Goal: Obtain resource: Download file/media

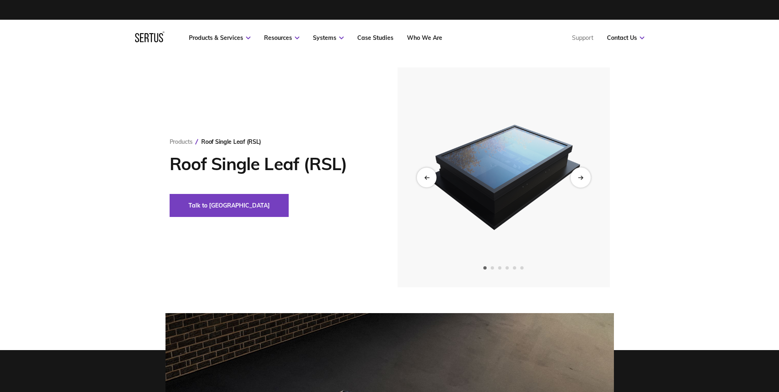
click at [581, 174] on div "Next slide" at bounding box center [580, 177] width 20 height 20
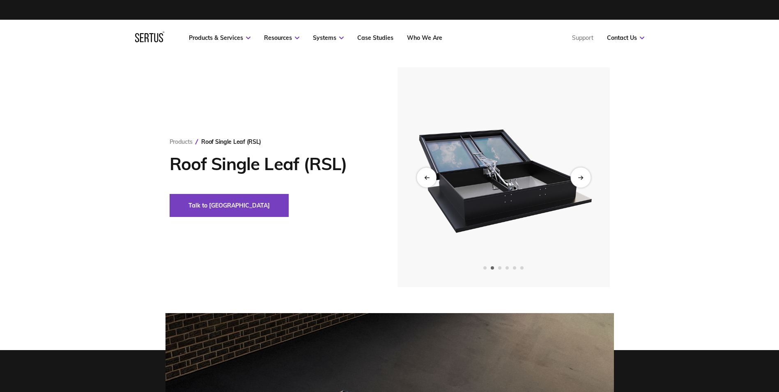
click at [581, 174] on div "Next slide" at bounding box center [580, 177] width 20 height 20
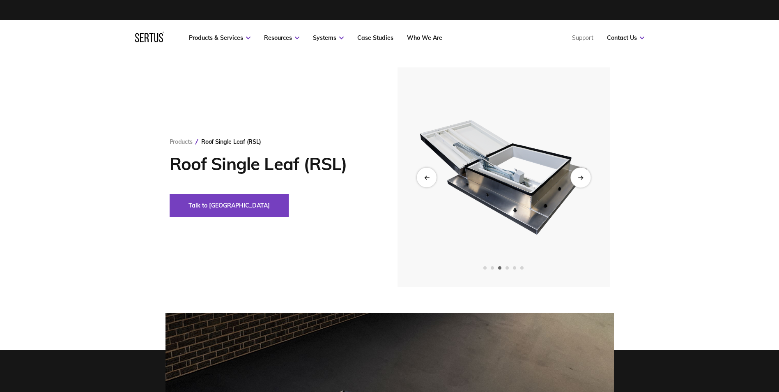
click at [581, 174] on div "Next slide" at bounding box center [580, 177] width 20 height 20
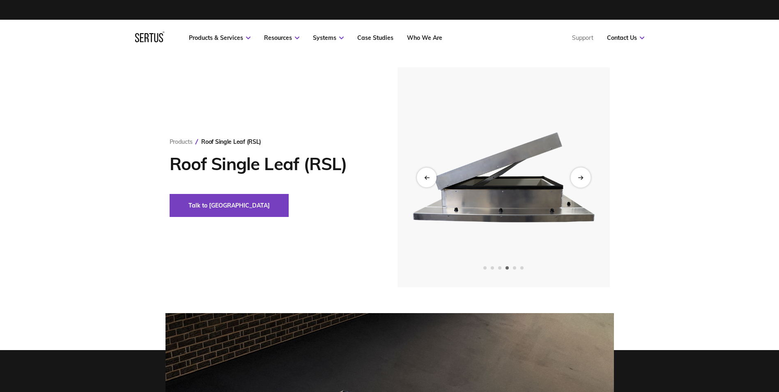
click at [581, 174] on div "Next slide" at bounding box center [580, 177] width 20 height 20
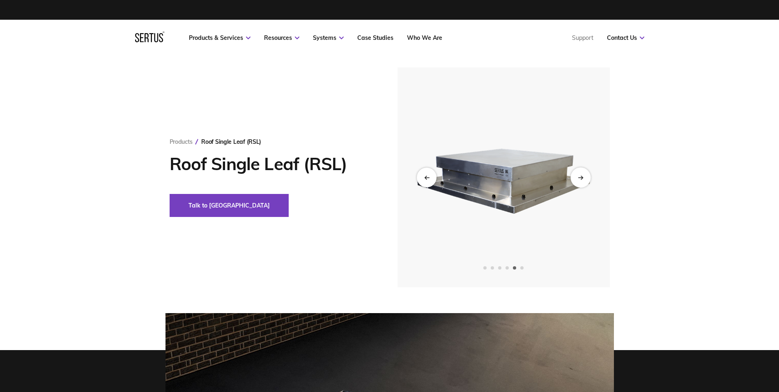
click at [581, 174] on div "Next slide" at bounding box center [580, 177] width 20 height 20
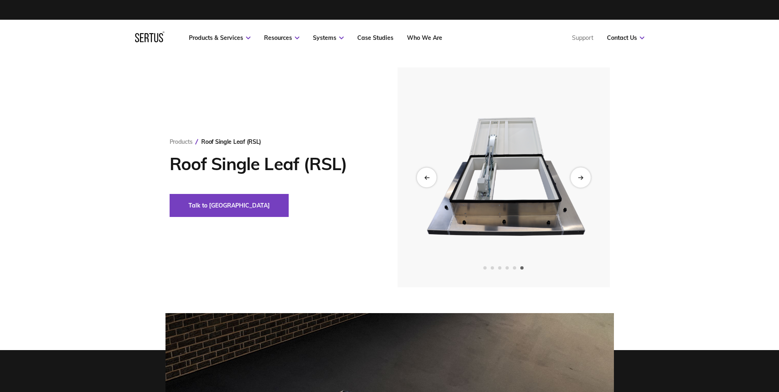
click at [581, 174] on div "Next slide" at bounding box center [580, 177] width 20 height 20
click at [427, 176] on icon "Previous slide" at bounding box center [426, 177] width 5 height 5
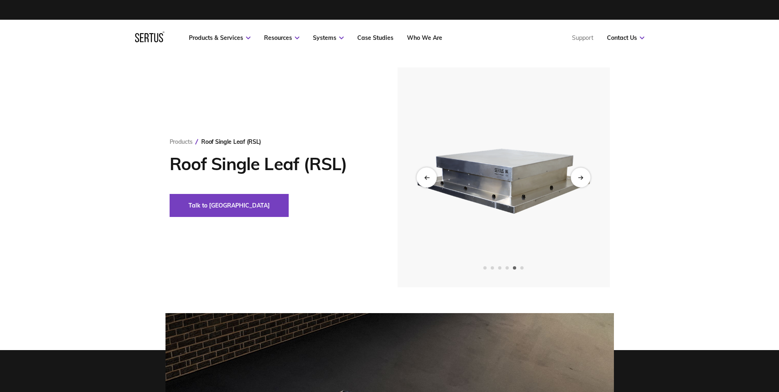
click at [427, 176] on icon "Previous slide" at bounding box center [426, 177] width 5 height 5
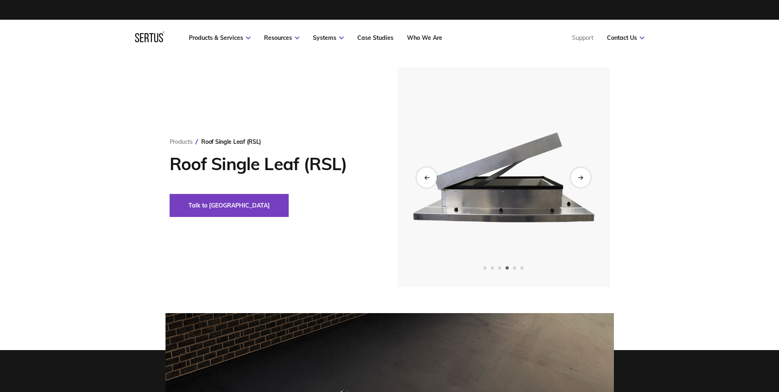
click at [427, 176] on icon "Previous slide" at bounding box center [426, 177] width 5 height 5
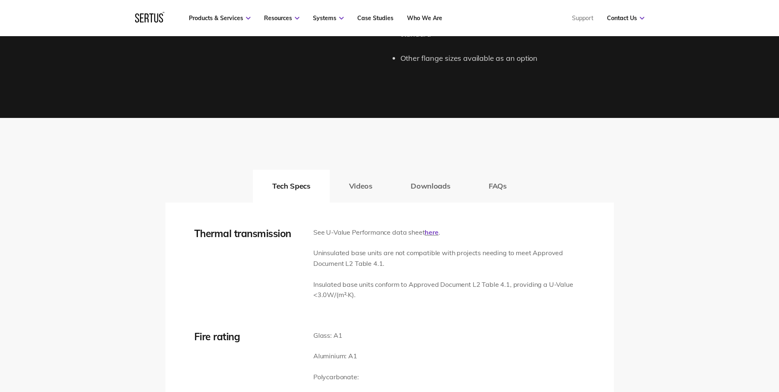
scroll to position [1150, 0]
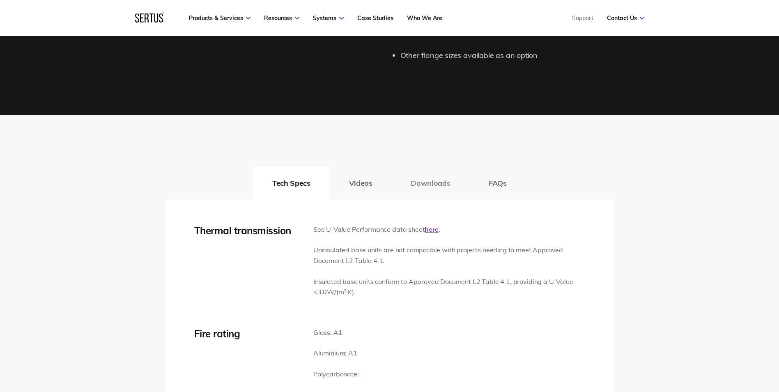
click at [427, 182] on button "Downloads" at bounding box center [430, 183] width 78 height 33
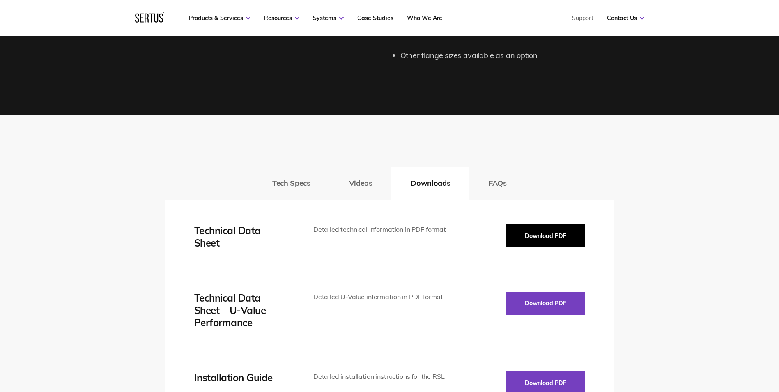
click at [533, 235] on button "Download PDF" at bounding box center [545, 235] width 79 height 23
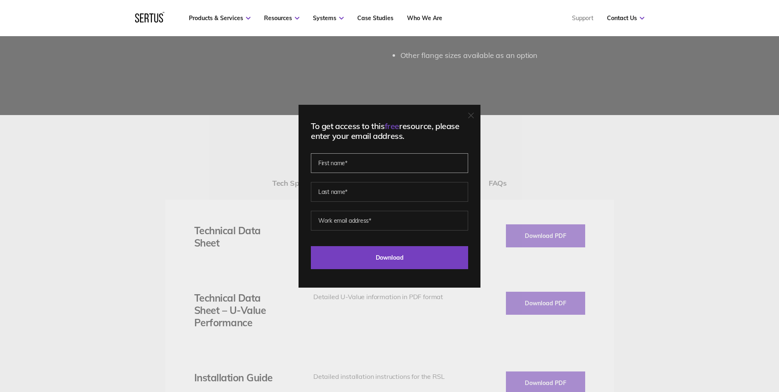
click at [327, 162] on input "text" at bounding box center [389, 163] width 157 height 20
type input "[PERSON_NAME]"
type input "[PERSON_NAME][EMAIL_ADDRESS][PERSON_NAME][DOMAIN_NAME]"
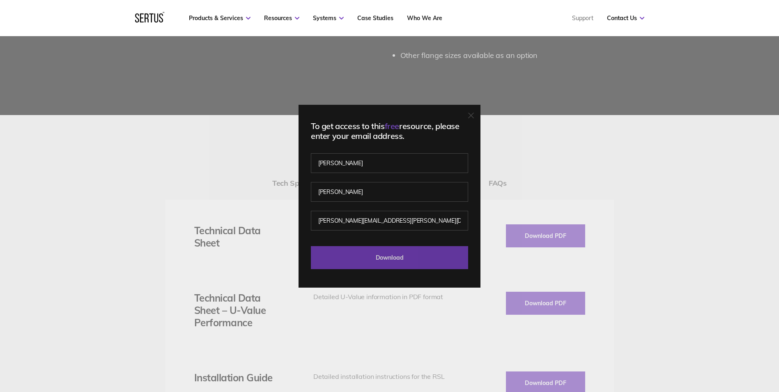
click at [387, 260] on input "Download" at bounding box center [389, 257] width 157 height 23
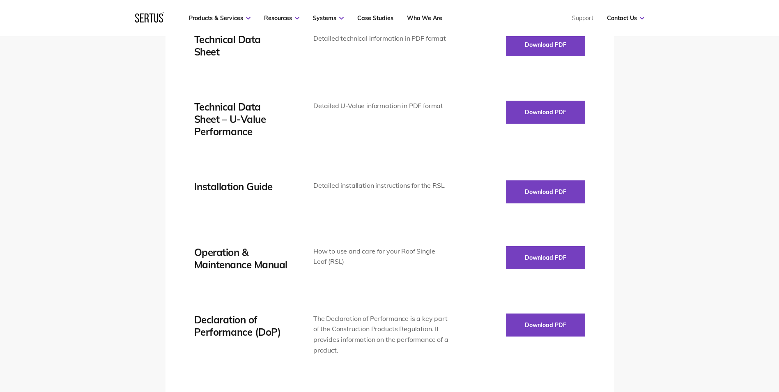
scroll to position [1355, 0]
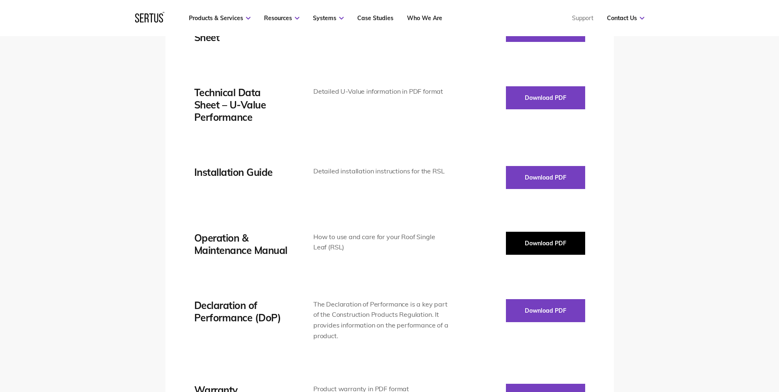
click at [545, 241] on button "Download PDF" at bounding box center [545, 243] width 79 height 23
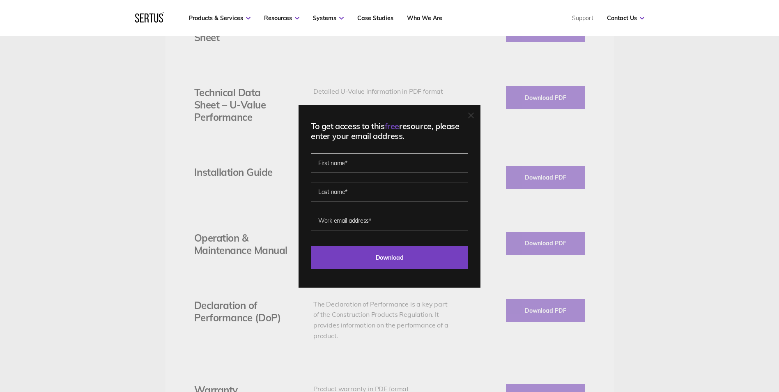
click at [347, 163] on input "text" at bounding box center [389, 163] width 157 height 20
type input "[PERSON_NAME]"
type input "[PERSON_NAME][EMAIL_ADDRESS][PERSON_NAME][DOMAIN_NAME]"
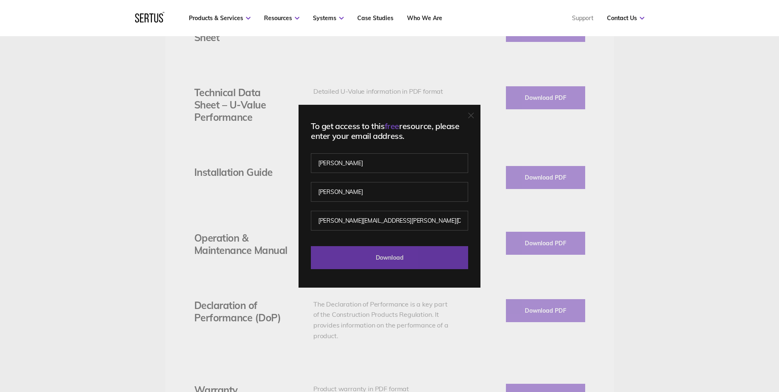
click at [387, 254] on input "Download" at bounding box center [389, 257] width 157 height 23
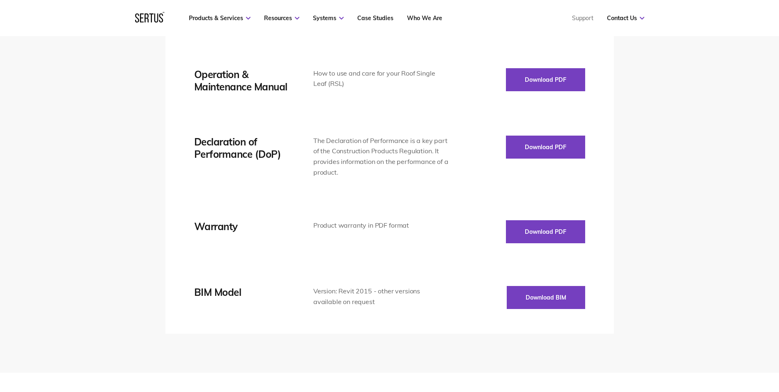
scroll to position [1519, 0]
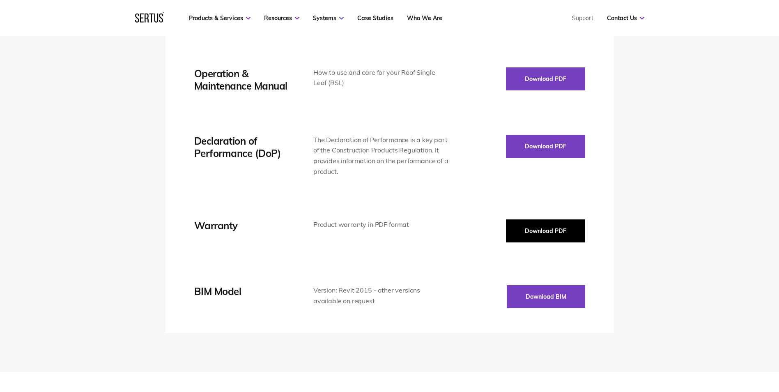
click at [547, 225] on button "Download PDF" at bounding box center [545, 230] width 79 height 23
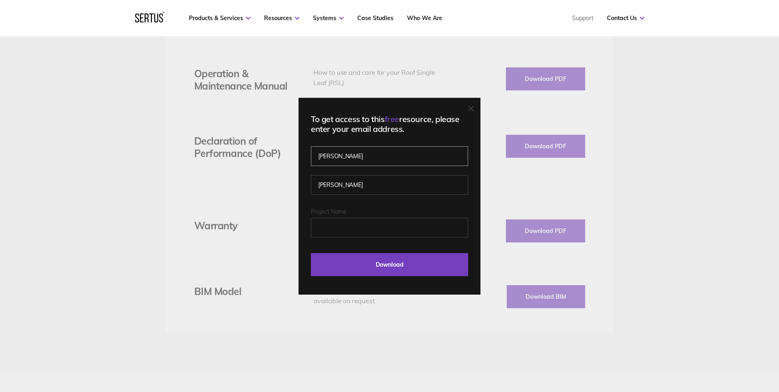
click at [359, 158] on input "[PERSON_NAME]" at bounding box center [389, 156] width 157 height 20
click at [336, 227] on input "Project Name" at bounding box center [389, 228] width 157 height 20
click at [333, 227] on input "Project Name" at bounding box center [389, 228] width 157 height 20
click at [250, 220] on div "To get access to this free resource, please enter your email address. [PERSON_N…" at bounding box center [389, 196] width 779 height 392
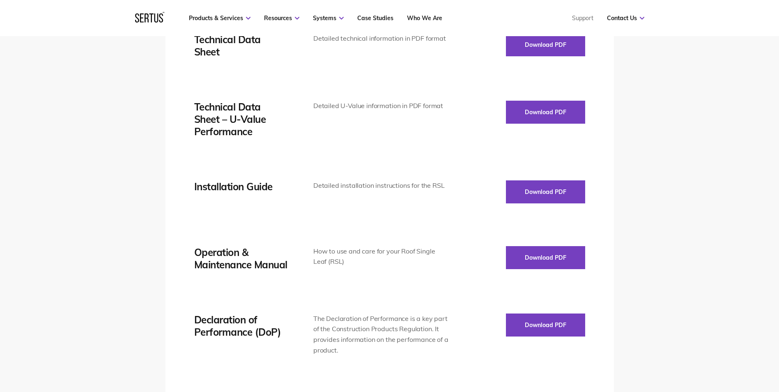
scroll to position [1355, 0]
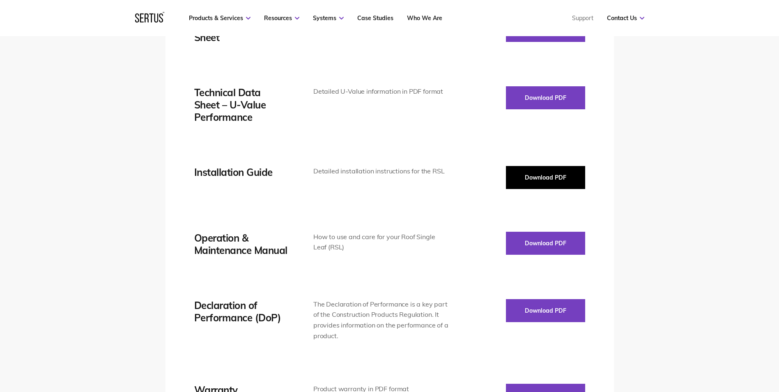
click at [533, 178] on button "Download PDF" at bounding box center [545, 177] width 79 height 23
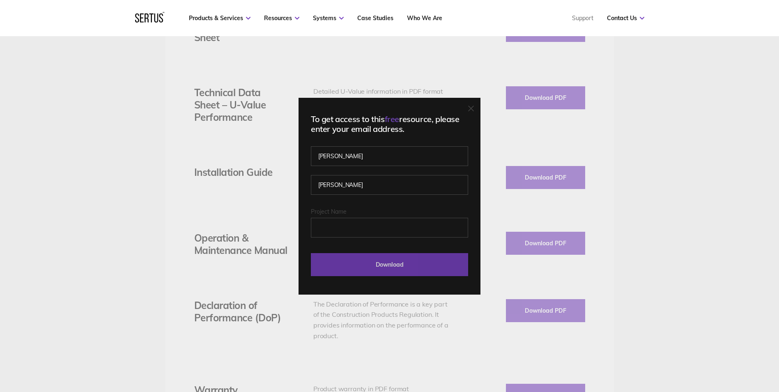
click at [387, 263] on input "Download" at bounding box center [389, 264] width 157 height 23
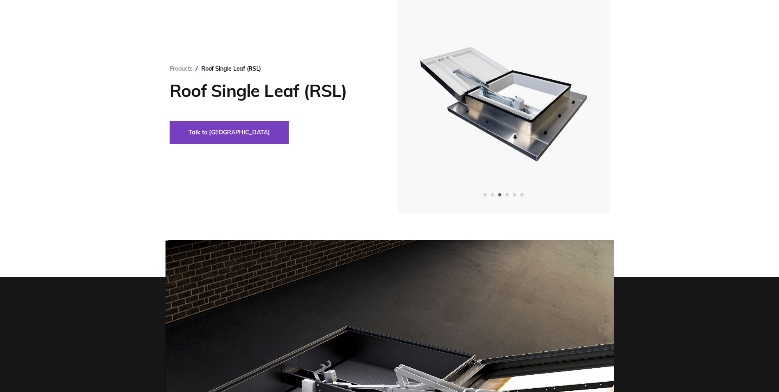
scroll to position [0, 0]
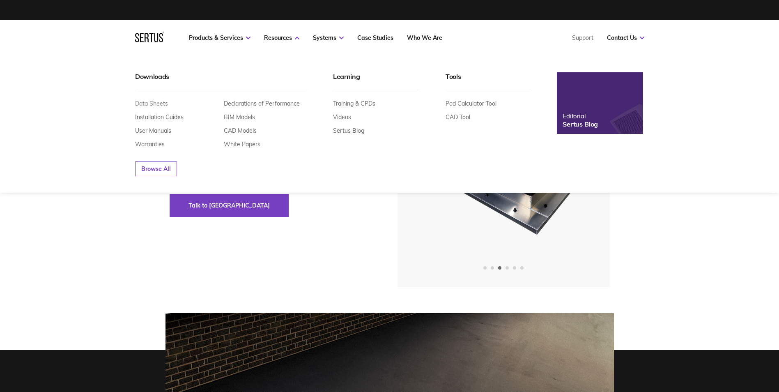
click at [153, 100] on link "Data Sheets" at bounding box center [151, 103] width 33 height 7
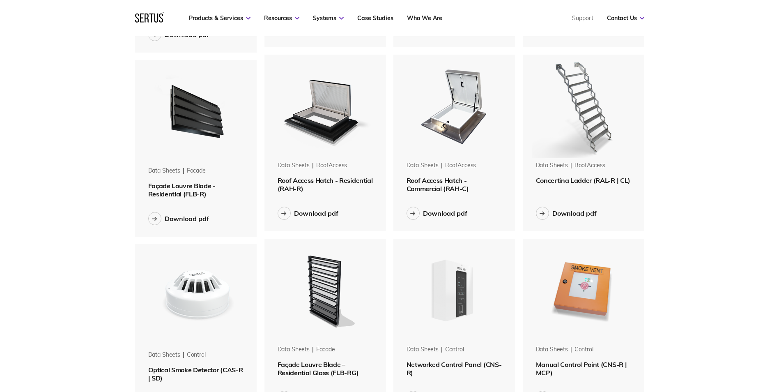
scroll to position [780, 0]
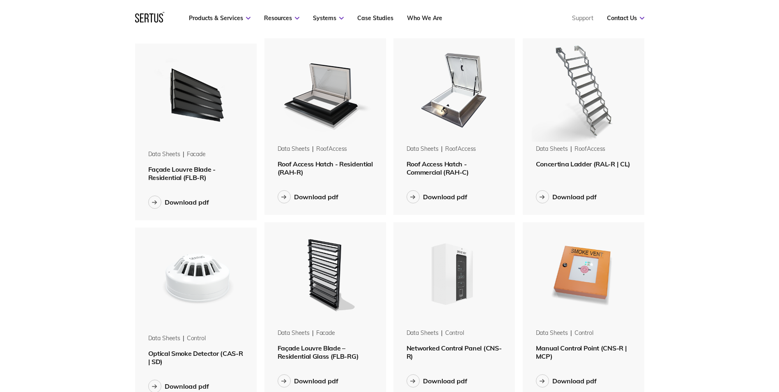
click at [306, 171] on span "Roof Access Hatch - Residential (RAH-R)" at bounding box center [325, 168] width 95 height 16
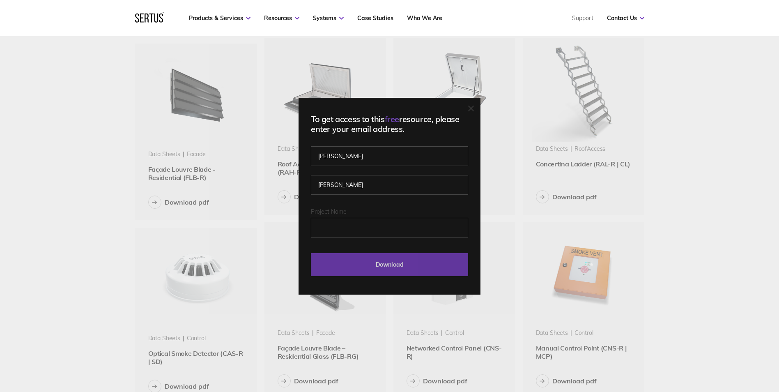
click at [388, 261] on input "Download" at bounding box center [389, 264] width 157 height 23
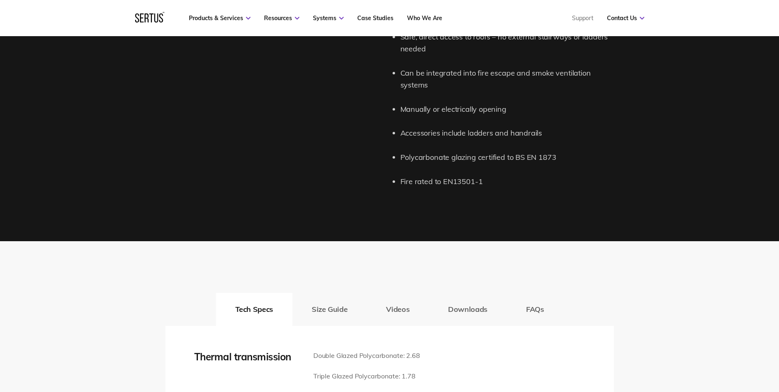
scroll to position [1068, 0]
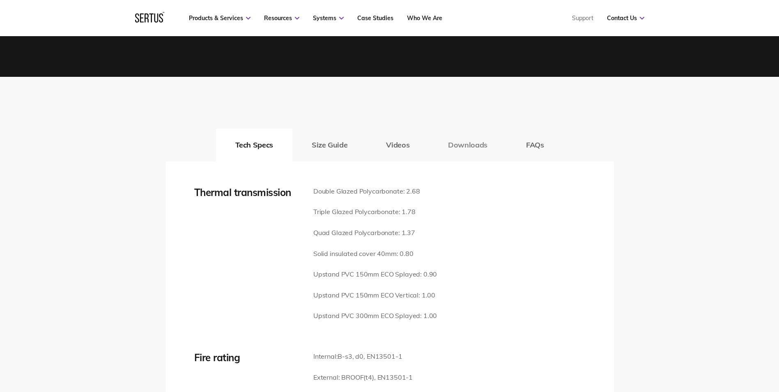
click at [464, 133] on button "Downloads" at bounding box center [468, 145] width 78 height 33
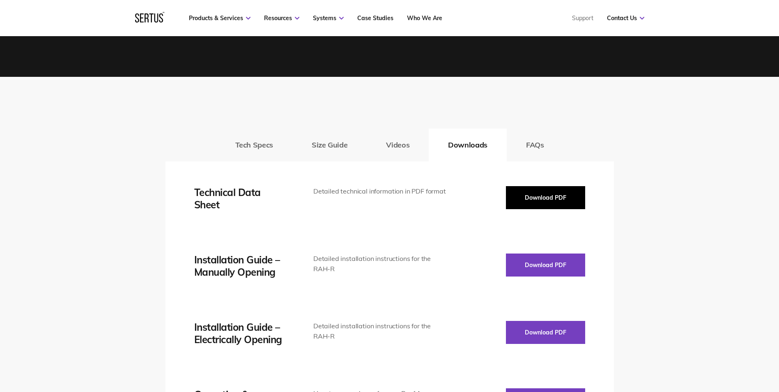
click at [551, 186] on button "Download PDF" at bounding box center [545, 197] width 79 height 23
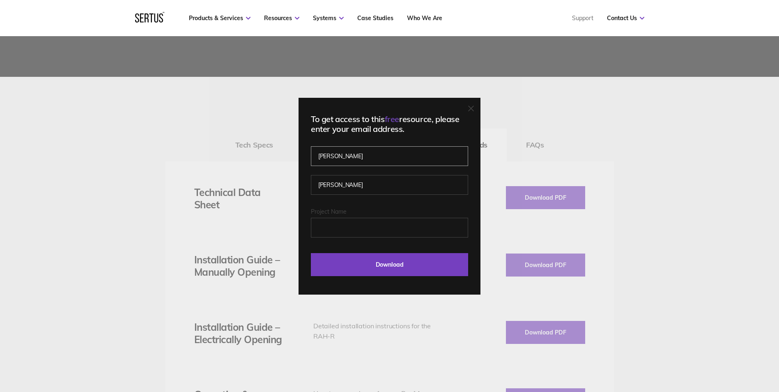
click at [344, 156] on input "[PERSON_NAME]" at bounding box center [389, 156] width 157 height 20
click at [384, 264] on input "Download" at bounding box center [389, 264] width 157 height 23
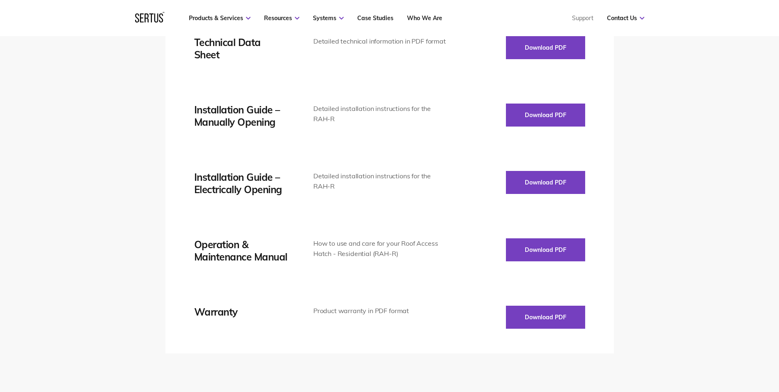
scroll to position [1191, 0]
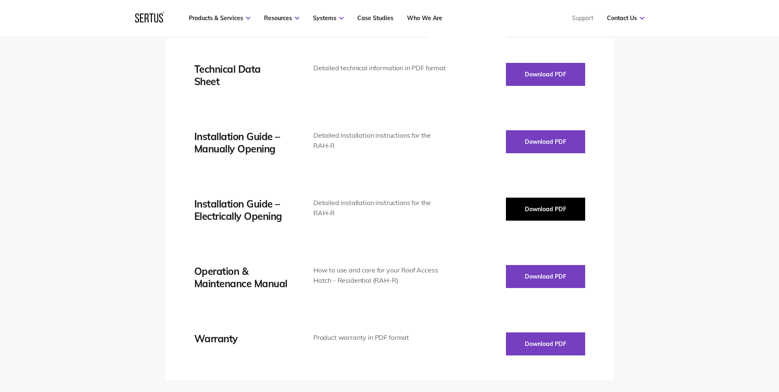
click at [535, 198] on button "Download PDF" at bounding box center [545, 209] width 79 height 23
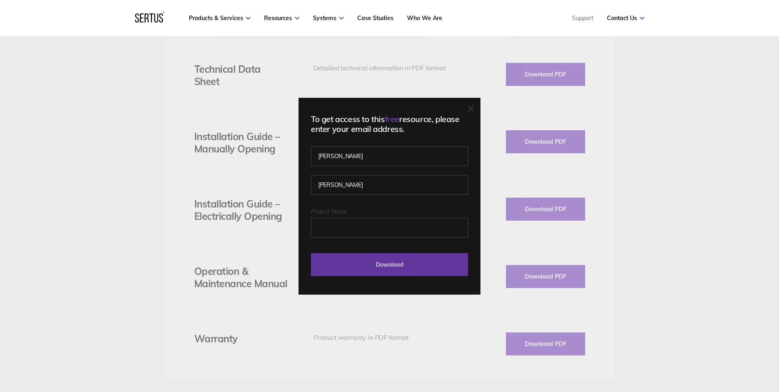
click at [406, 262] on input "Download" at bounding box center [389, 264] width 157 height 23
